Goal: Task Accomplishment & Management: Use online tool/utility

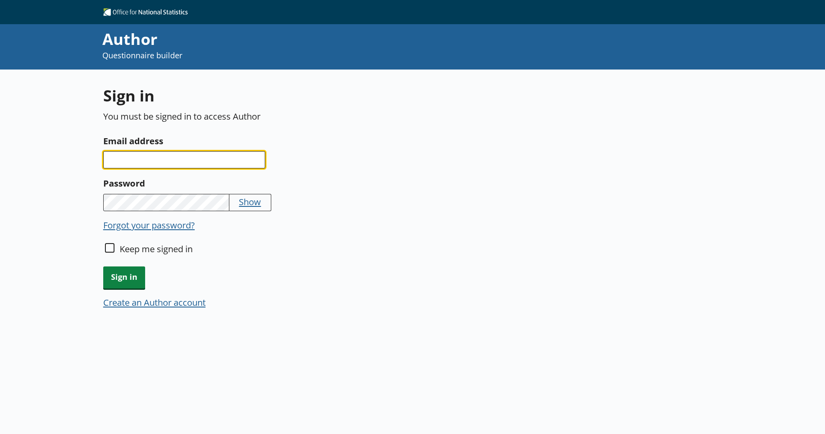
click at [195, 164] on input "Email address" at bounding box center [184, 159] width 162 height 17
type input "[PERSON_NAME][EMAIL_ADDRESS][PERSON_NAME][DOMAIN_NAME]"
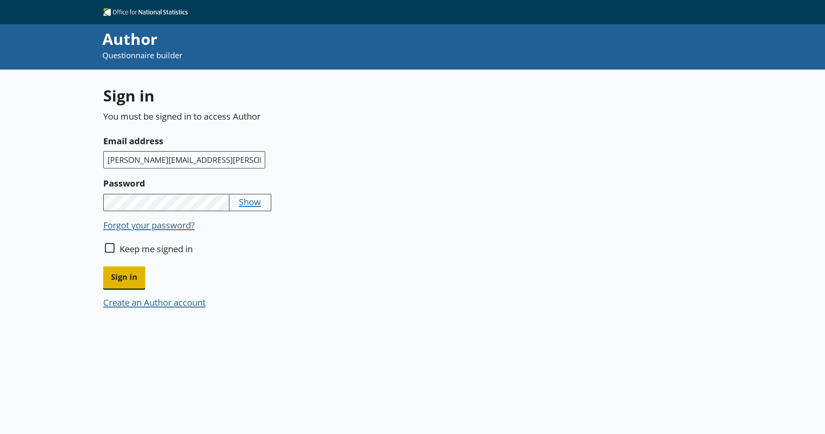
drag, startPoint x: 135, startPoint y: 282, endPoint x: 139, endPoint y: 281, distance: 4.3
click at [134, 281] on span "Sign in" at bounding box center [124, 277] width 42 height 22
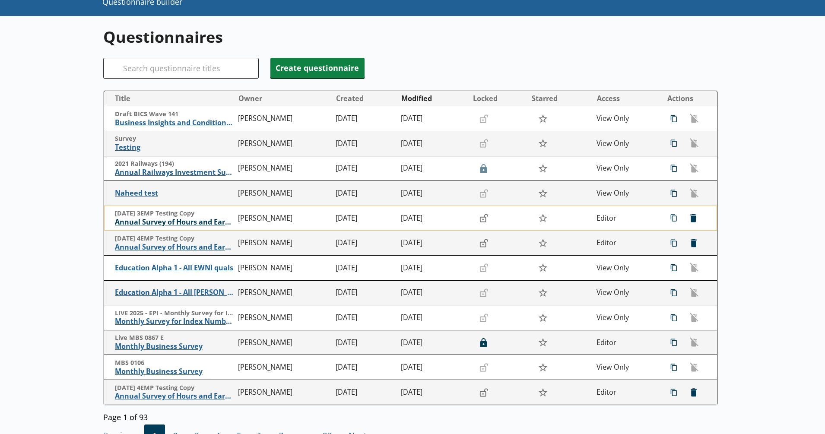
scroll to position [54, 0]
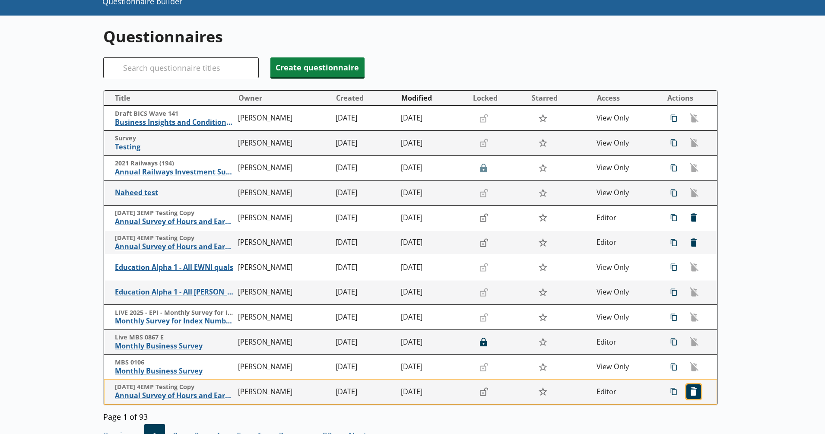
click at [659, 347] on span "icon-delete Created with Sketch. [GEOGRAPHIC_DATA]" at bounding box center [693, 392] width 14 height 14
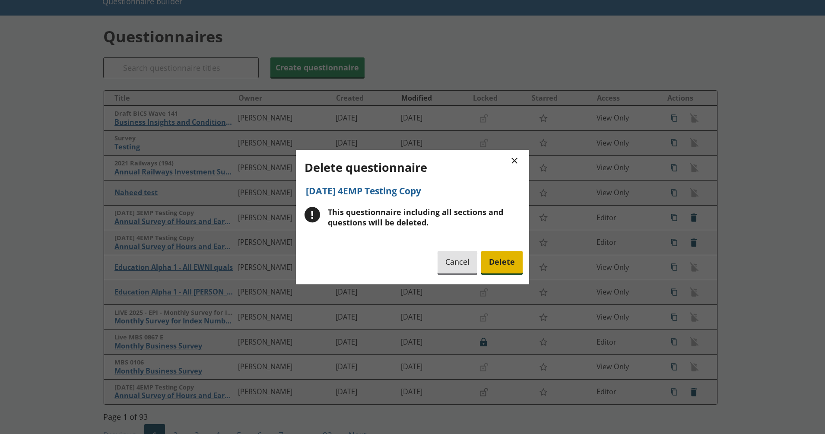
click at [508, 263] on span "Delete" at bounding box center [501, 262] width 41 height 22
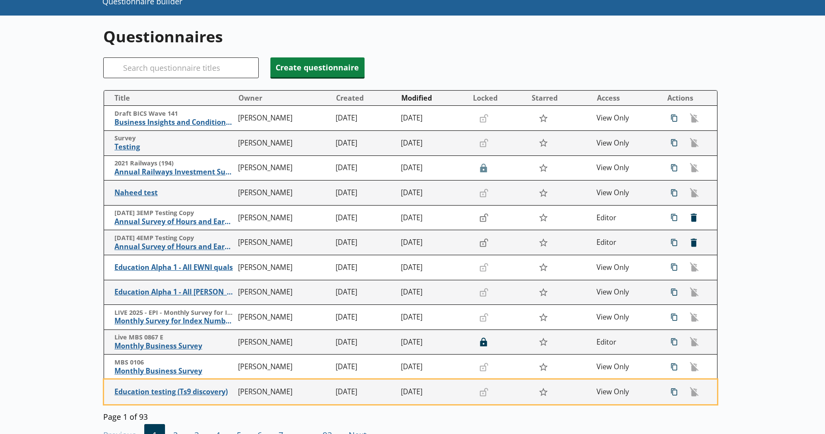
click at [72, 248] on div "Questionnaires Search Create questionnaire Title Owner Created Modified Locked …" at bounding box center [412, 257] width 825 height 482
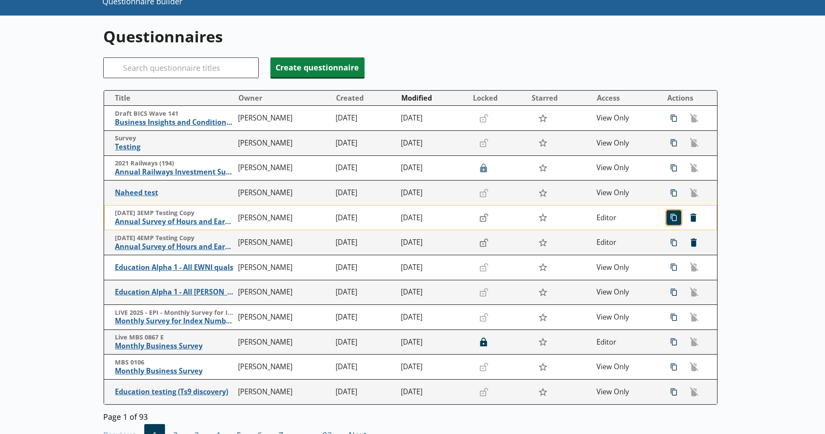
click at [659, 220] on span "icon-copy Duplicate" at bounding box center [674, 218] width 14 height 14
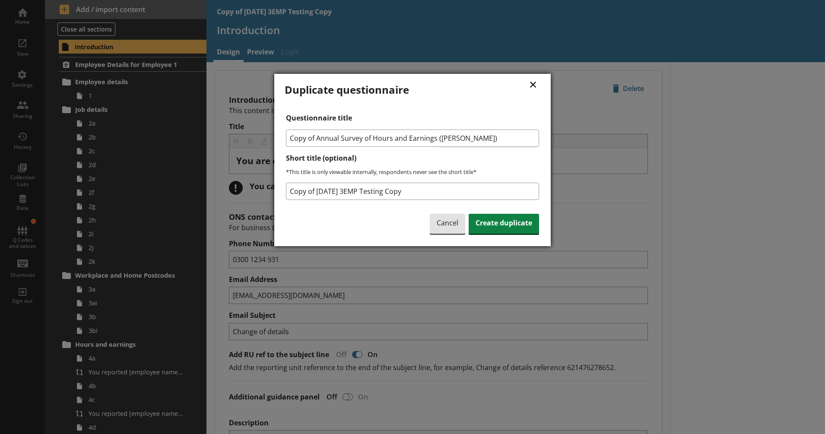
drag, startPoint x: 317, startPoint y: 136, endPoint x: 263, endPoint y: 137, distance: 53.5
click at [263, 137] on div "× Duplicate questionnaire Questionnaire title Copy of Annual Survey of Hours an…" at bounding box center [412, 217] width 825 height 434
type input "Annual Survey of Hours and Earnings ([PERSON_NAME])"
drag, startPoint x: 319, startPoint y: 191, endPoint x: 246, endPoint y: 187, distance: 72.6
click at [246, 187] on div "× Duplicate questionnaire Questionnaire title Annual Survey of Hours and Earnin…" at bounding box center [412, 217] width 825 height 434
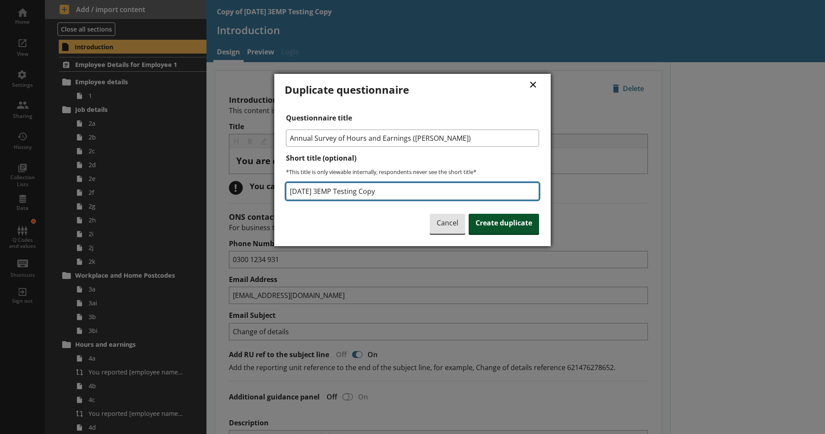
type input "[DATE] 3EMP Testing Copy"
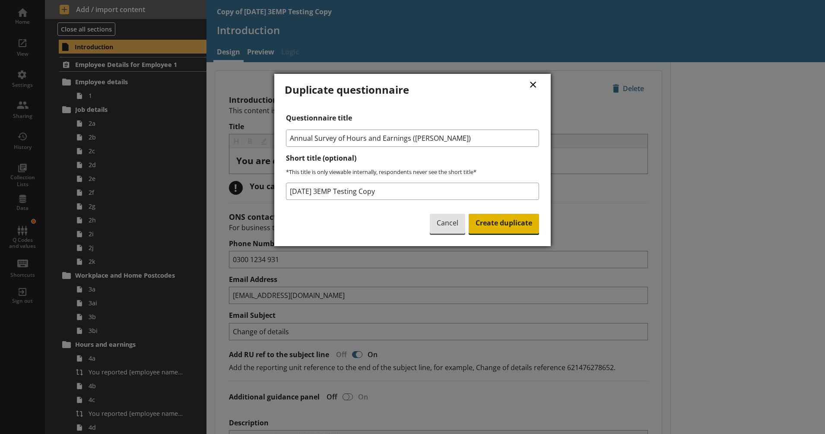
click at [483, 221] on span "Create duplicate" at bounding box center [503, 224] width 70 height 20
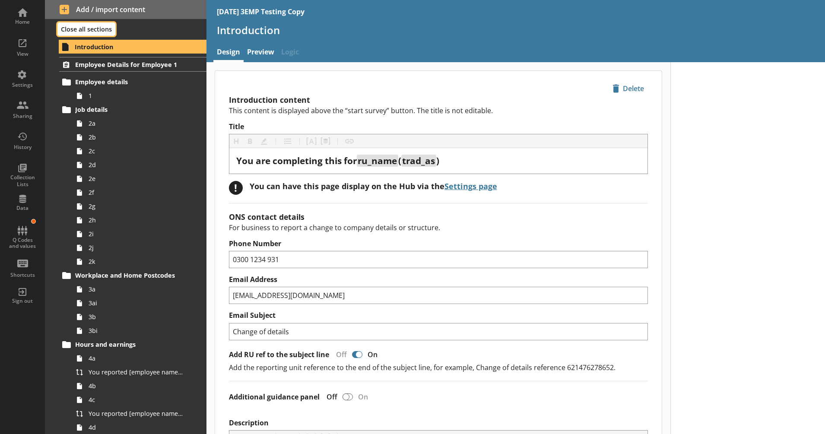
click at [82, 24] on button "Close all sections" at bounding box center [86, 28] width 58 height 13
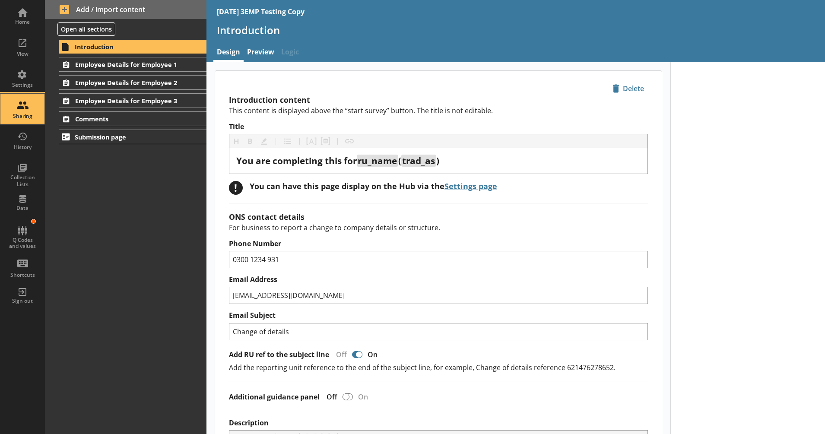
click at [25, 103] on div "Sharing" at bounding box center [22, 109] width 30 height 30
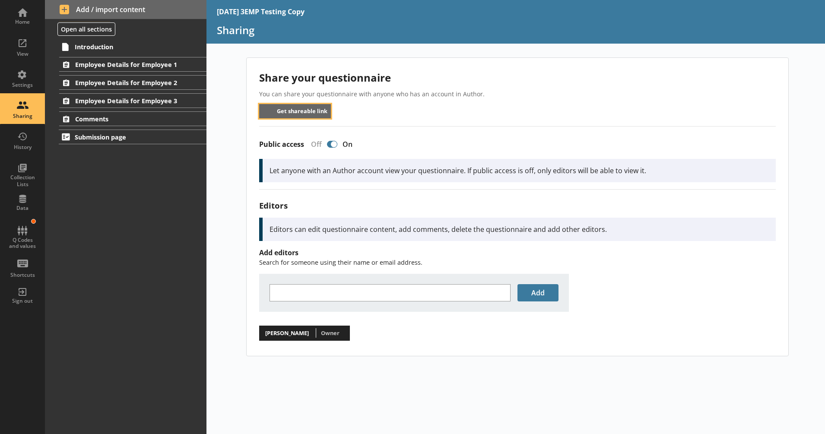
click at [288, 108] on button "Get shareable link" at bounding box center [295, 111] width 72 height 14
click at [16, 11] on div "Home" at bounding box center [22, 15] width 30 height 30
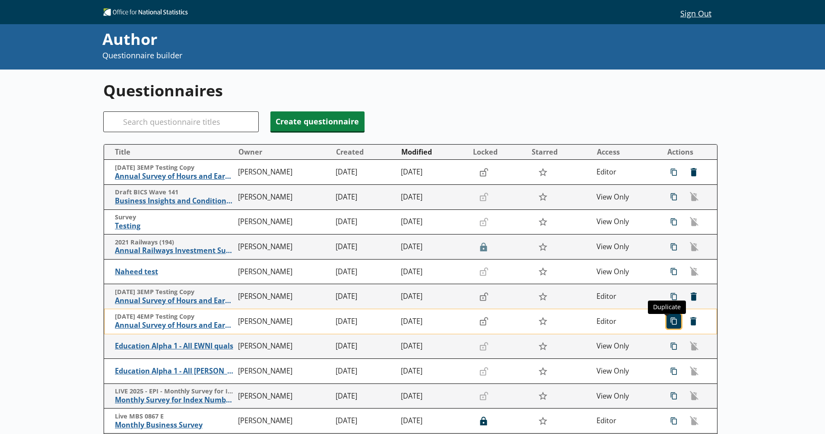
click at [659, 324] on span "icon-copy Duplicate" at bounding box center [674, 321] width 14 height 14
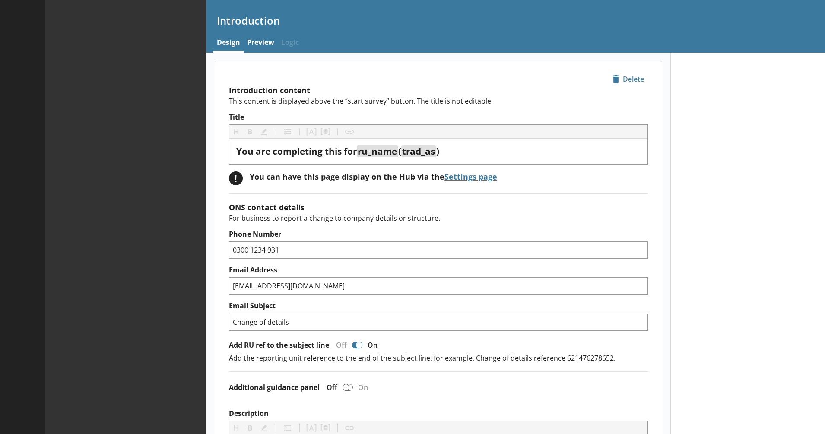
type textarea "x"
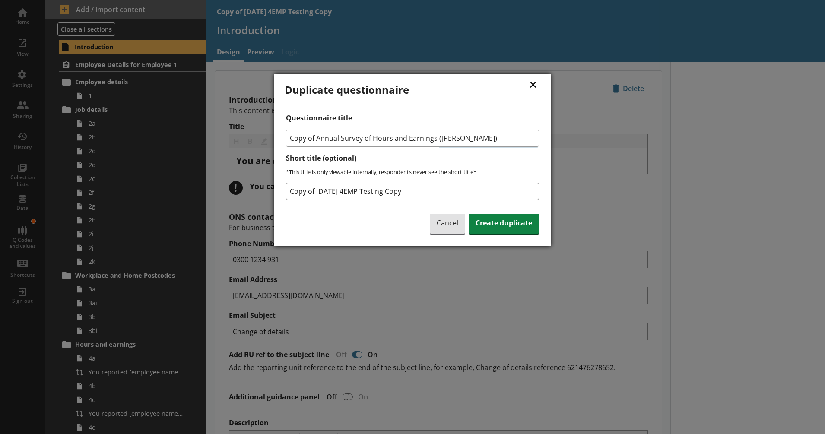
drag, startPoint x: 318, startPoint y: 139, endPoint x: 274, endPoint y: 138, distance: 44.0
click at [274, 138] on div "× Duplicate questionnaire Questionnaire title Copy of Annual Survey of Hours an…" at bounding box center [412, 160] width 276 height 172
type input "Annual Survey of Hours and Earnings ([PERSON_NAME])"
drag, startPoint x: 324, startPoint y: 189, endPoint x: 279, endPoint y: 192, distance: 45.0
click at [279, 192] on div "× Duplicate questionnaire Questionnaire title Annual Survey of Hours and Earnin…" at bounding box center [412, 160] width 276 height 172
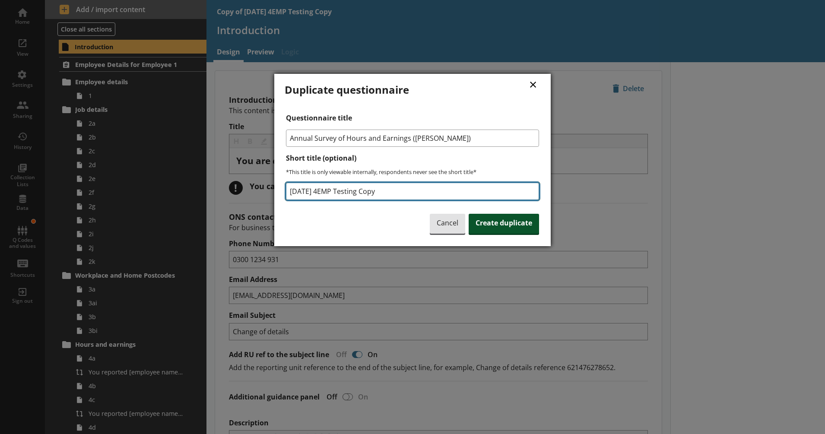
type input "[DATE] 4EMP Testing Copy"
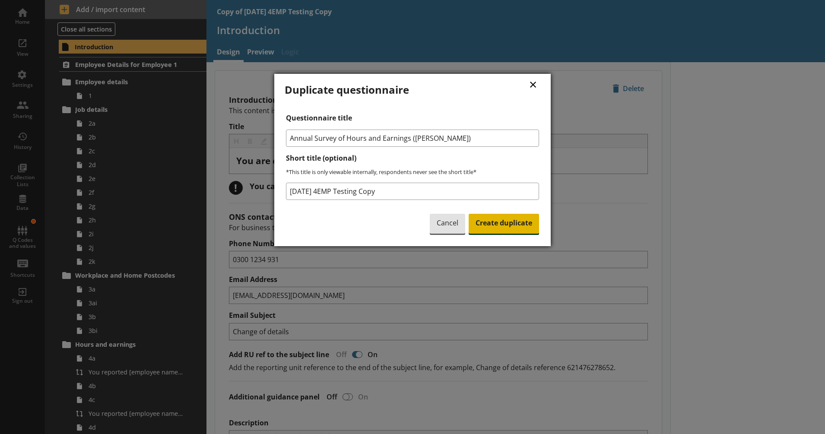
click at [504, 224] on span "Create duplicate" at bounding box center [503, 224] width 70 height 20
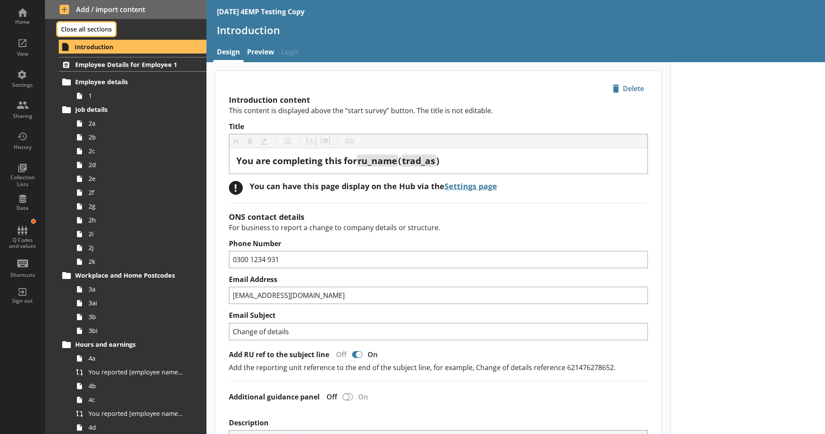
click at [108, 30] on button "Close all sections" at bounding box center [86, 28] width 58 height 13
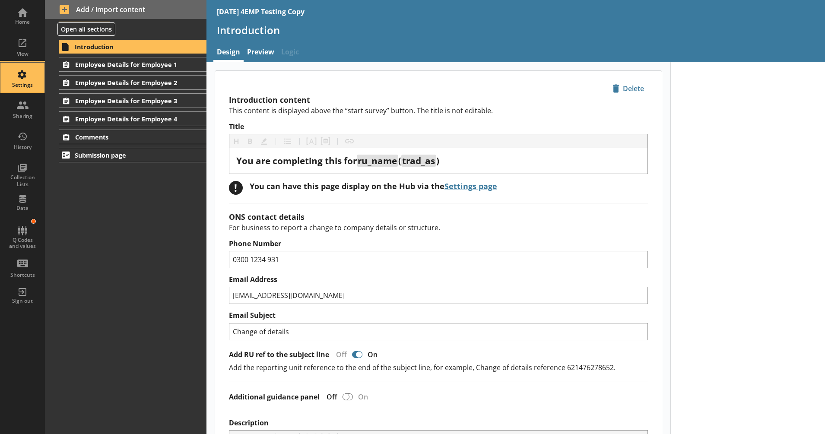
click at [23, 73] on div "Settings" at bounding box center [22, 78] width 30 height 30
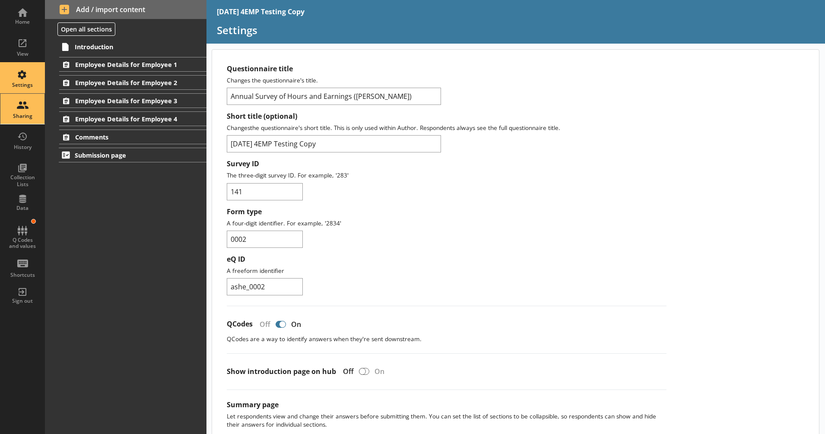
click at [27, 102] on div "Sharing" at bounding box center [22, 109] width 30 height 30
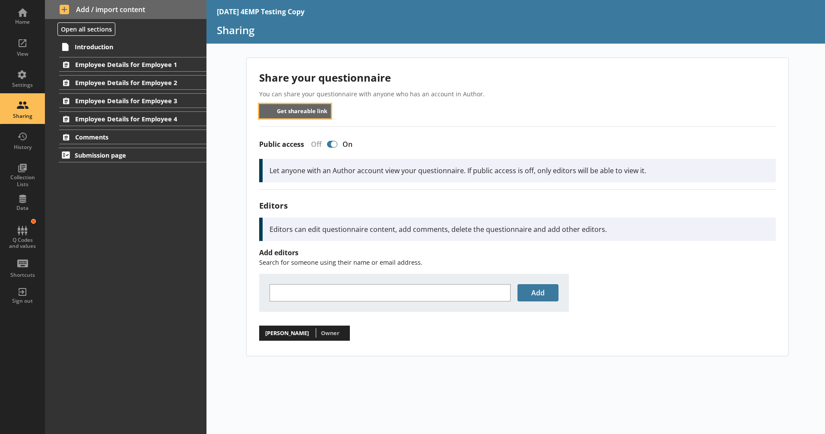
click at [297, 107] on button "Get shareable link" at bounding box center [295, 111] width 72 height 14
click at [37, 10] on div "Home" at bounding box center [22, 15] width 30 height 30
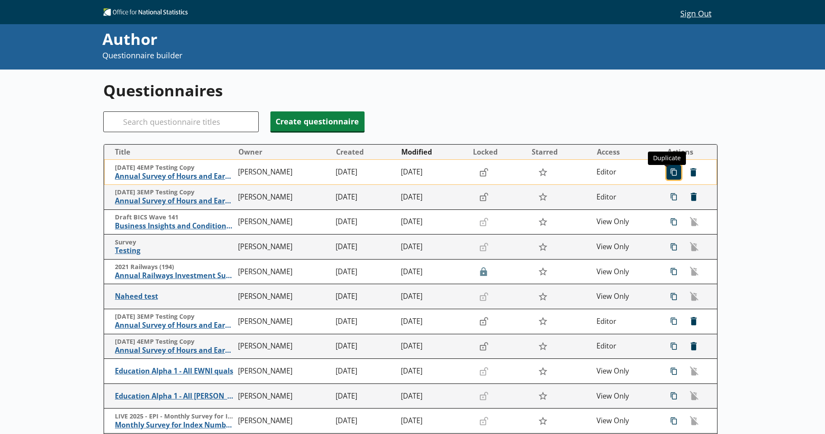
click at [659, 172] on span "icon-copy Duplicate" at bounding box center [674, 172] width 14 height 14
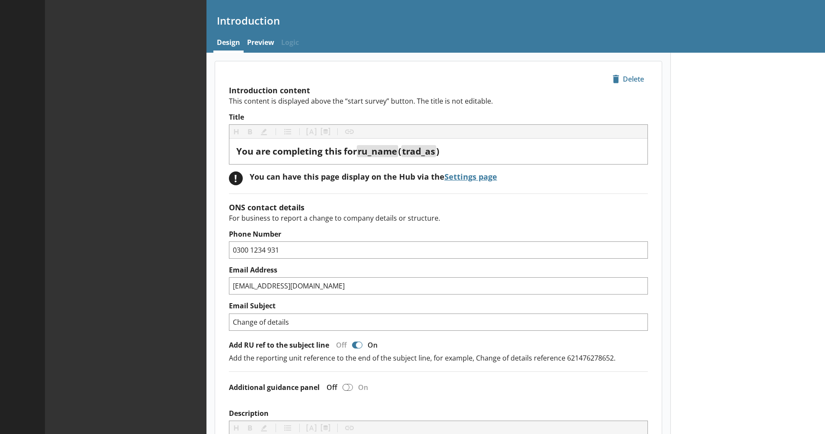
type textarea "x"
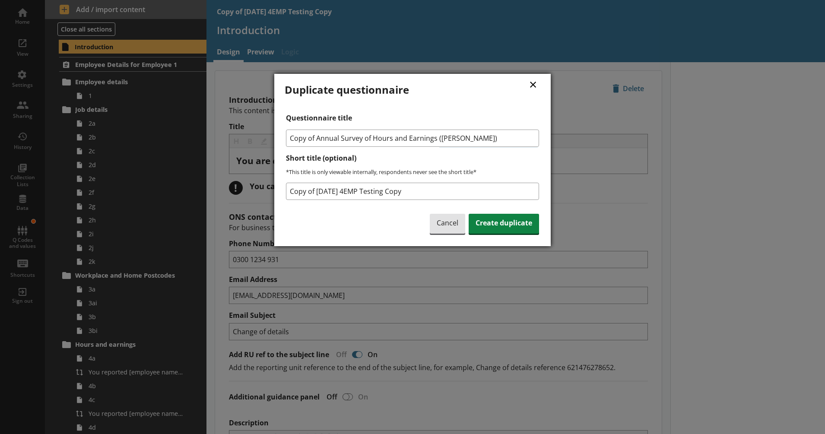
drag, startPoint x: 291, startPoint y: 139, endPoint x: 271, endPoint y: 141, distance: 20.4
click at [271, 141] on div "× Duplicate questionnaire Questionnaire title Copy of Annual Survey of Hours an…" at bounding box center [412, 217] width 825 height 434
type input "Annual Survey of Hours and Earnings ([PERSON_NAME])"
drag, startPoint x: 316, startPoint y: 191, endPoint x: 237, endPoint y: 186, distance: 78.8
click at [237, 186] on div "× Duplicate questionnaire Questionnaire title Annual Survey of Hours and Earnin…" at bounding box center [412, 217] width 825 height 434
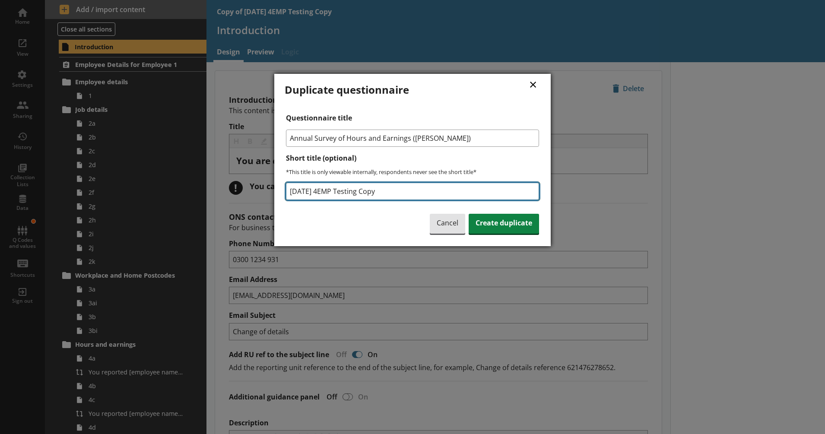
click at [319, 190] on input "[DATE] 4EMP Testing Copy" at bounding box center [412, 191] width 253 height 17
type input "[DATE] 2EMP Testing Copy"
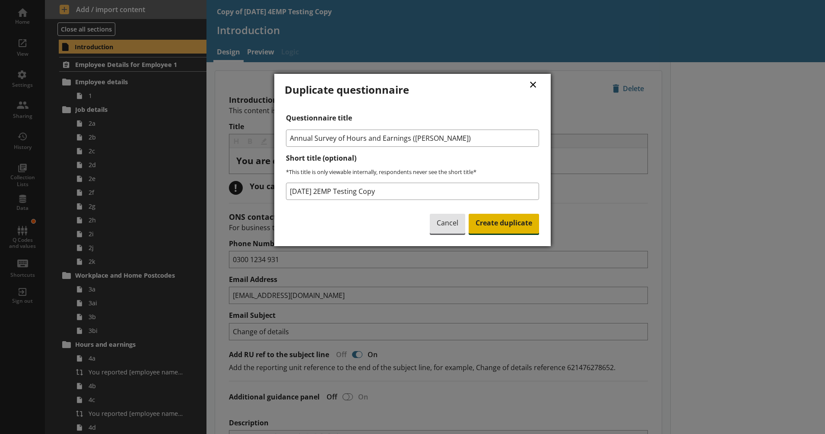
click at [501, 226] on span "Create duplicate" at bounding box center [503, 224] width 70 height 20
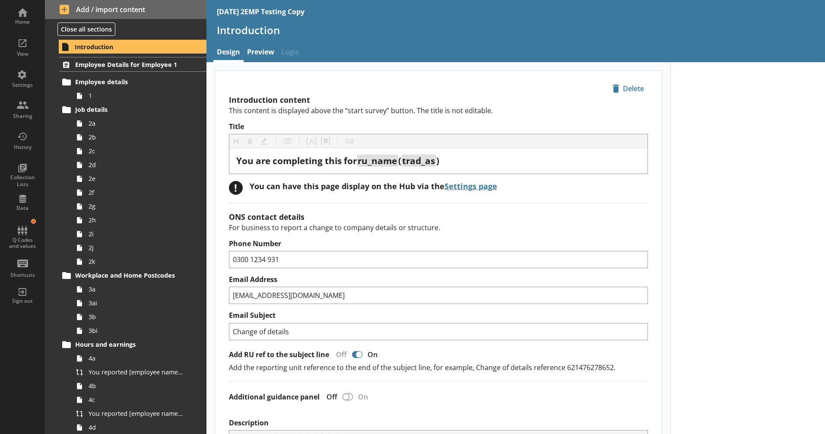
type textarea "x"
click at [70, 25] on button "Close all sections" at bounding box center [86, 28] width 58 height 13
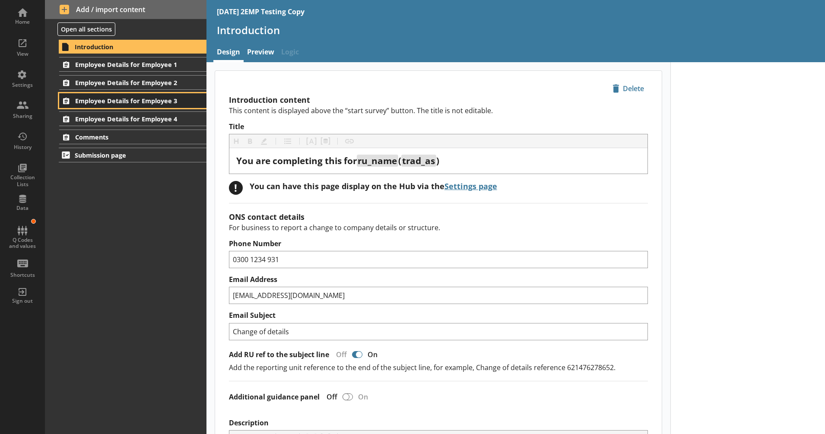
click at [163, 104] on span "Employee Details for Employee 3" at bounding box center [127, 101] width 105 height 8
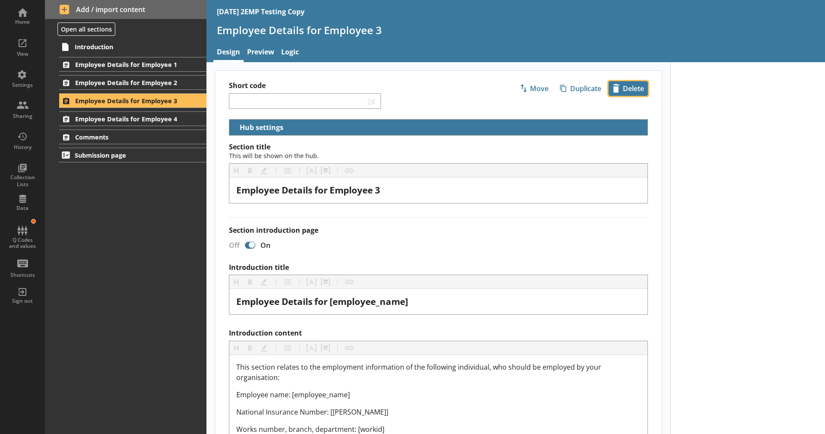
click at [623, 92] on span "icon-delete Created with Sketch. [GEOGRAPHIC_DATA]" at bounding box center [628, 89] width 38 height 14
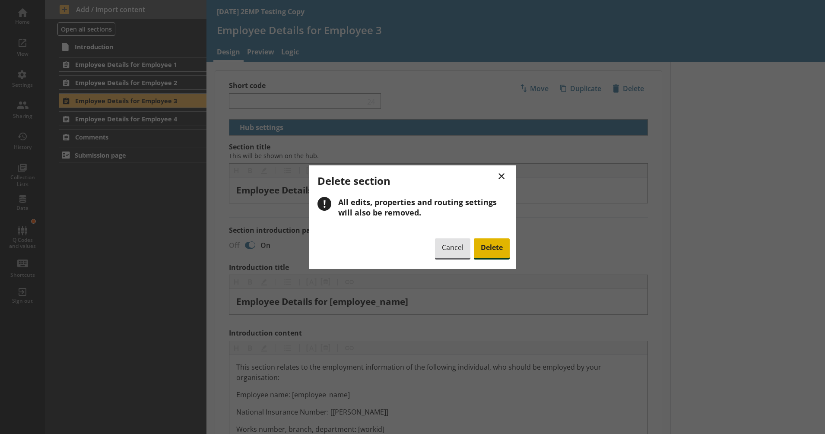
click at [491, 246] on span "Delete" at bounding box center [492, 248] width 36 height 20
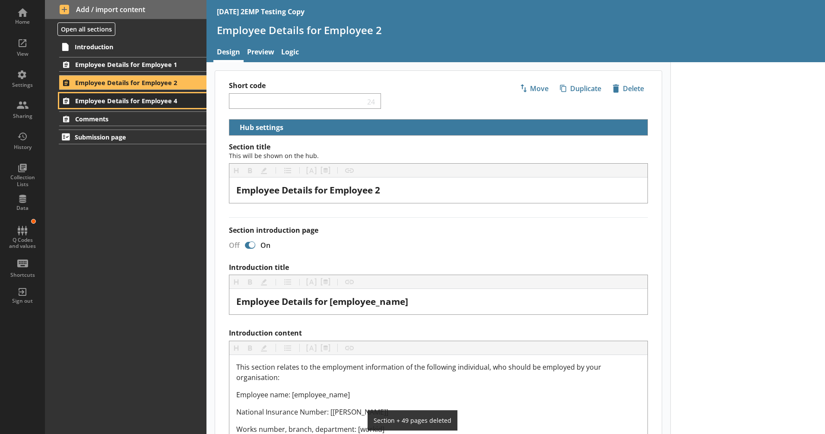
click at [179, 97] on span "Employee Details for Employee 4" at bounding box center [127, 101] width 105 height 8
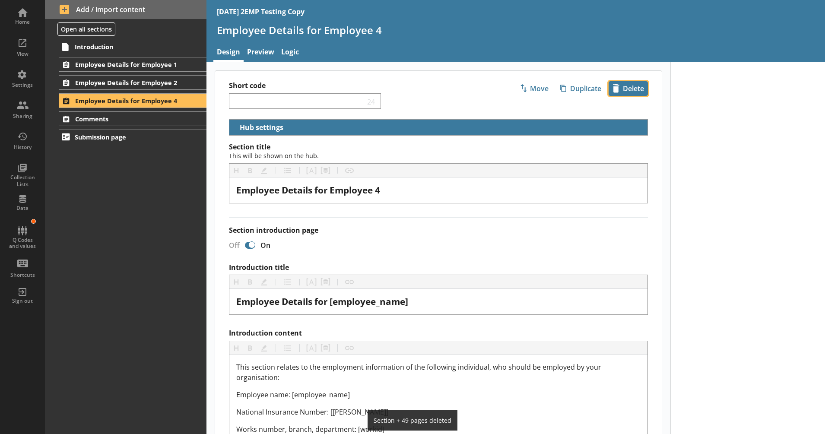
click at [634, 90] on span "icon-delete Created with Sketch. [GEOGRAPHIC_DATA]" at bounding box center [628, 89] width 38 height 14
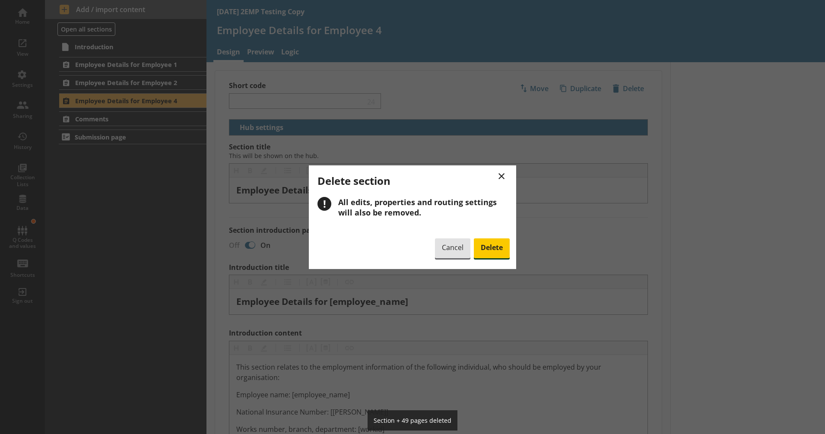
click at [480, 246] on span "Delete" at bounding box center [492, 248] width 36 height 20
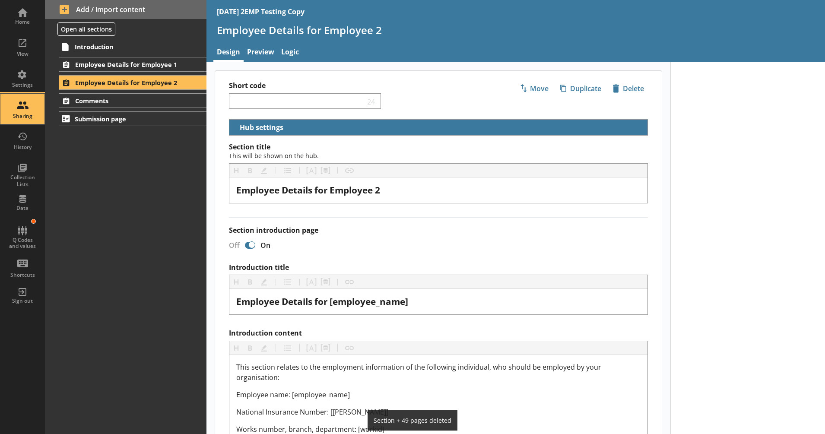
click at [16, 108] on div "Sharing" at bounding box center [22, 109] width 30 height 30
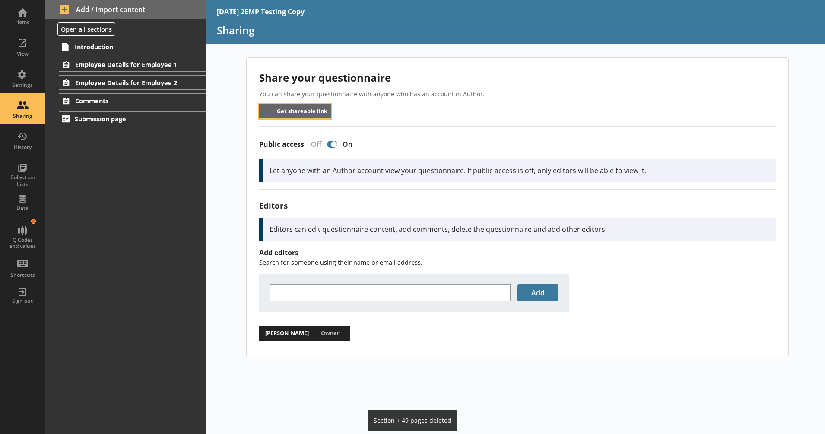
click at [313, 114] on button "Get shareable link" at bounding box center [295, 111] width 72 height 14
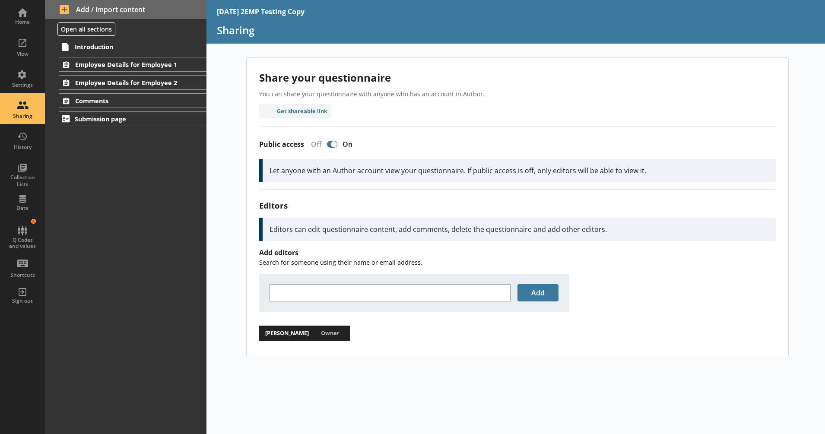
click at [445, 73] on h2 "Share your questionnaire" at bounding box center [517, 77] width 516 height 14
